Goal: Information Seeking & Learning: Learn about a topic

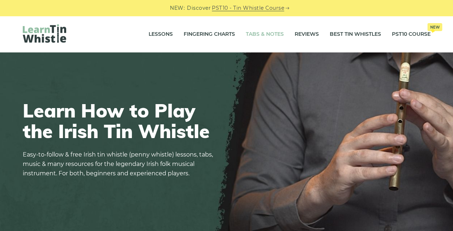
click at [251, 34] on link "Tabs & Notes" at bounding box center [265, 34] width 38 height 18
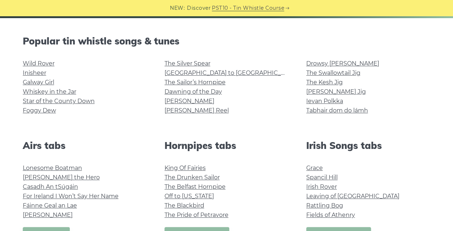
scroll to position [171, 0]
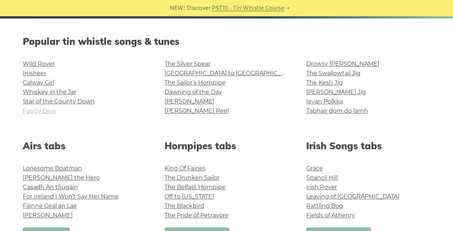
click at [44, 111] on link "Foggy Dew" at bounding box center [39, 110] width 33 height 7
click at [37, 71] on link "Inisheer" at bounding box center [34, 73] width 23 height 7
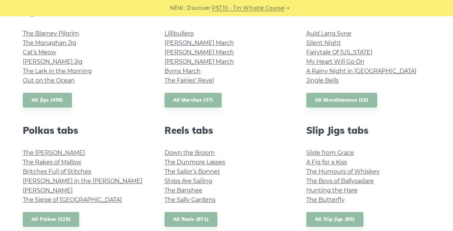
scroll to position [426, 0]
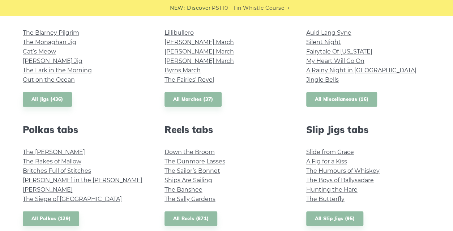
click at [328, 94] on link "All Miscellaneous (16)" at bounding box center [341, 99] width 71 height 15
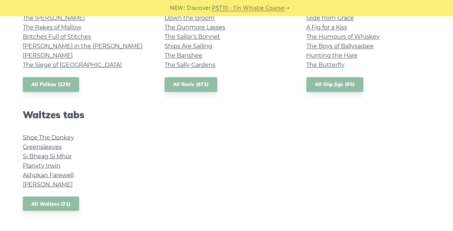
scroll to position [559, 0]
click at [53, 148] on link "Greensleeves" at bounding box center [42, 146] width 39 height 7
click at [49, 145] on link "Greensleeves" at bounding box center [42, 146] width 39 height 7
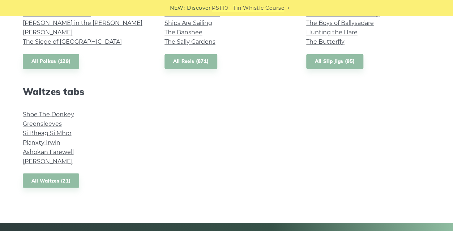
scroll to position [583, 0]
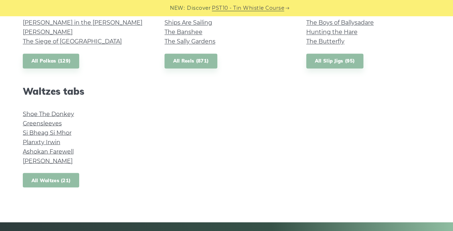
click at [68, 180] on link "All Waltzes (21)" at bounding box center [51, 180] width 57 height 15
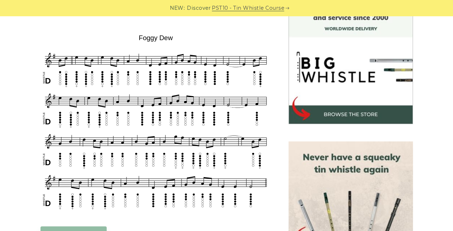
scroll to position [210, 0]
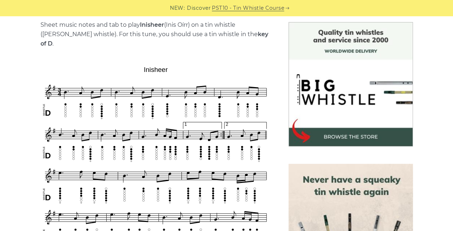
scroll to position [206, 0]
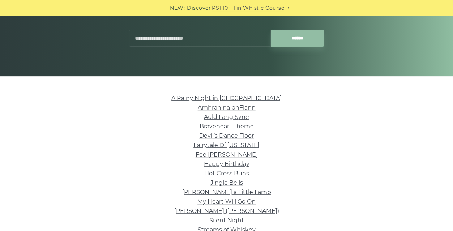
scroll to position [131, 0]
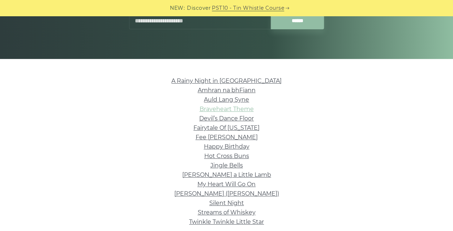
click at [242, 112] on link "Braveheart Theme" at bounding box center [226, 109] width 54 height 7
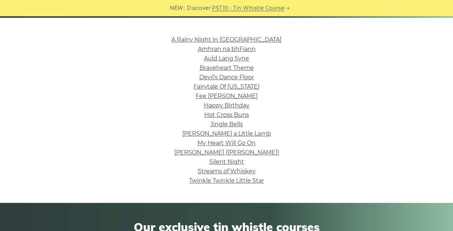
scroll to position [168, 0]
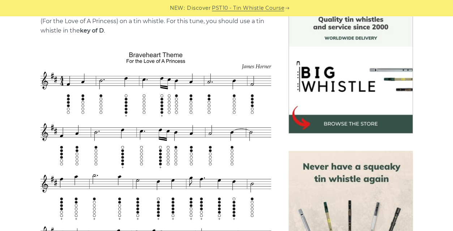
scroll to position [208, 0]
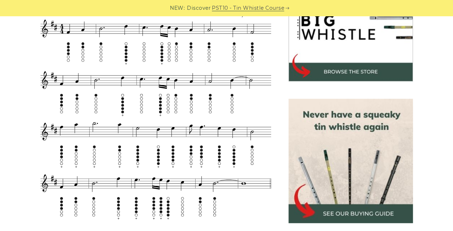
scroll to position [247, 0]
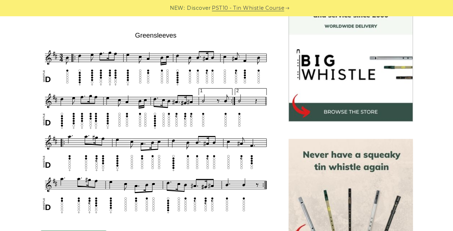
scroll to position [210, 0]
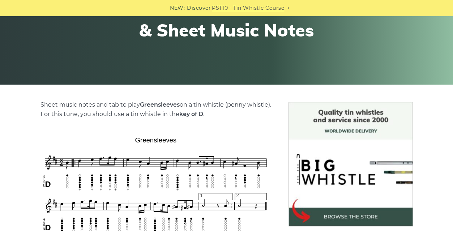
scroll to position [174, 0]
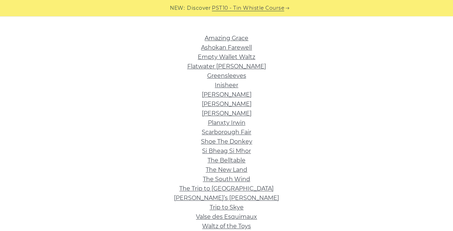
scroll to position [172, 0]
